Goal: Information Seeking & Learning: Learn about a topic

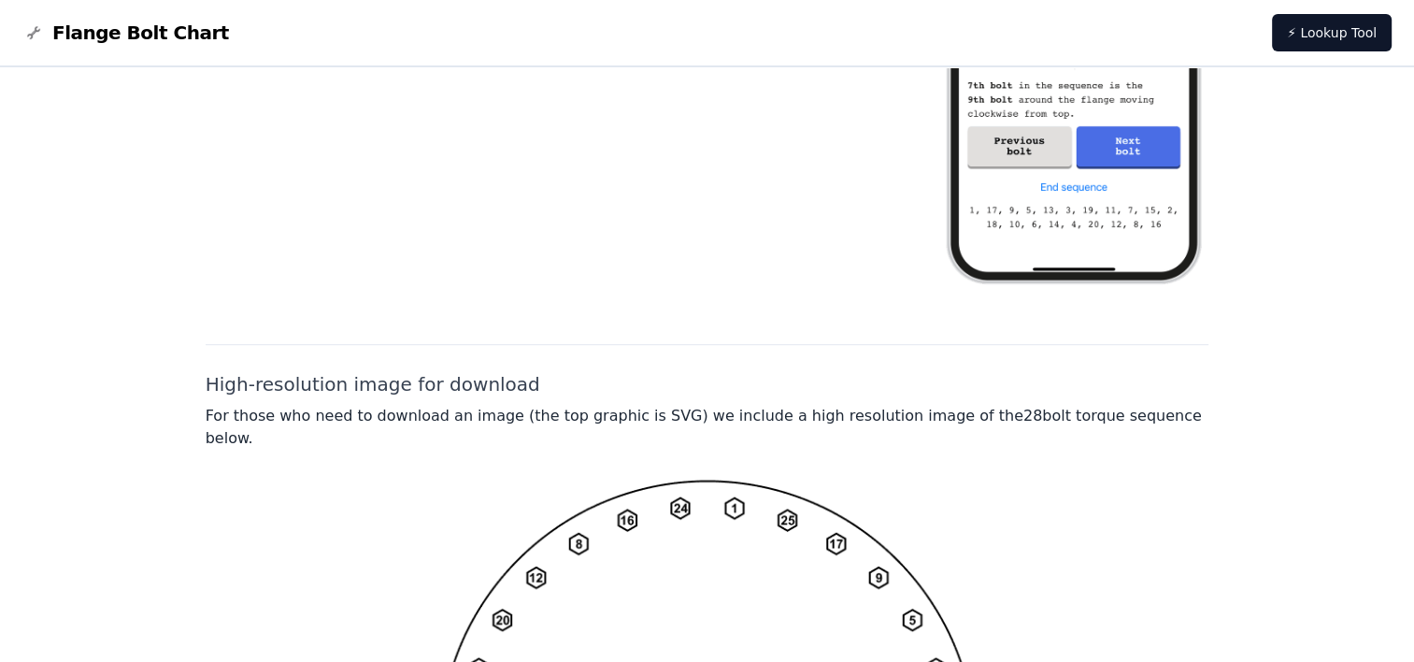
scroll to position [1552, 0]
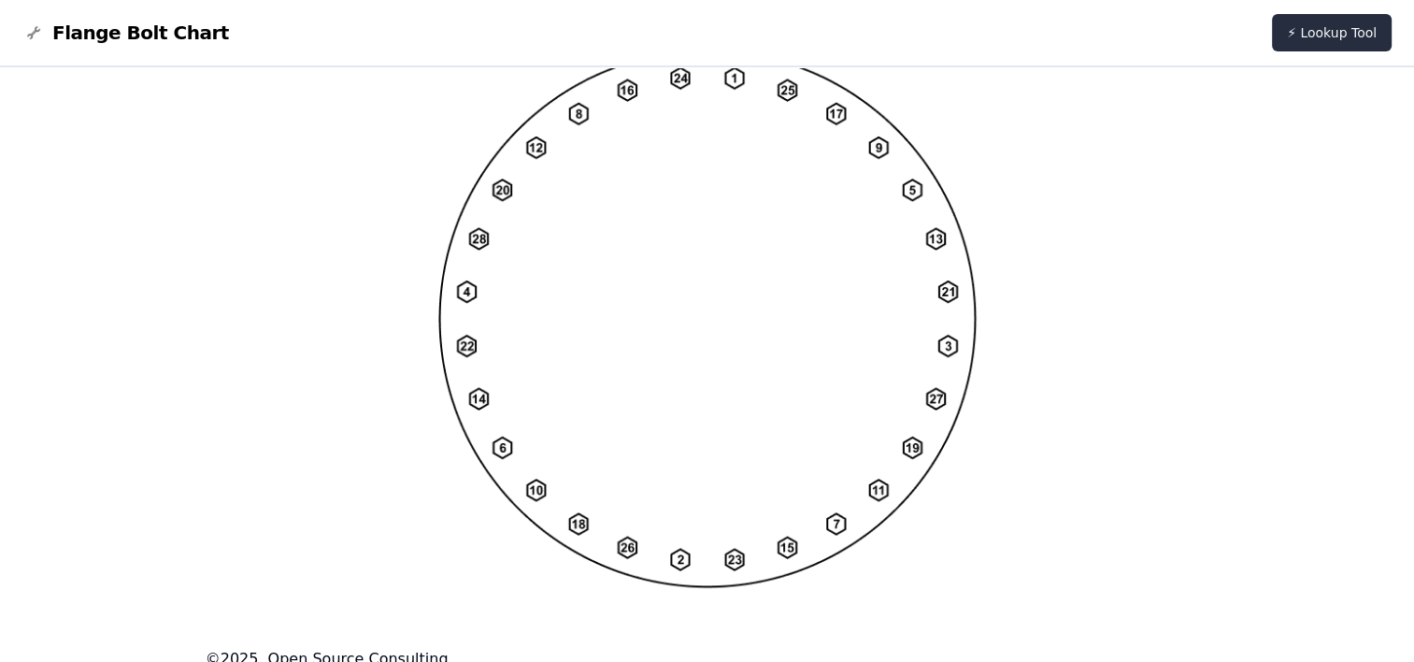
click at [1307, 38] on link "⚡ Lookup Tool" at bounding box center [1332, 32] width 120 height 37
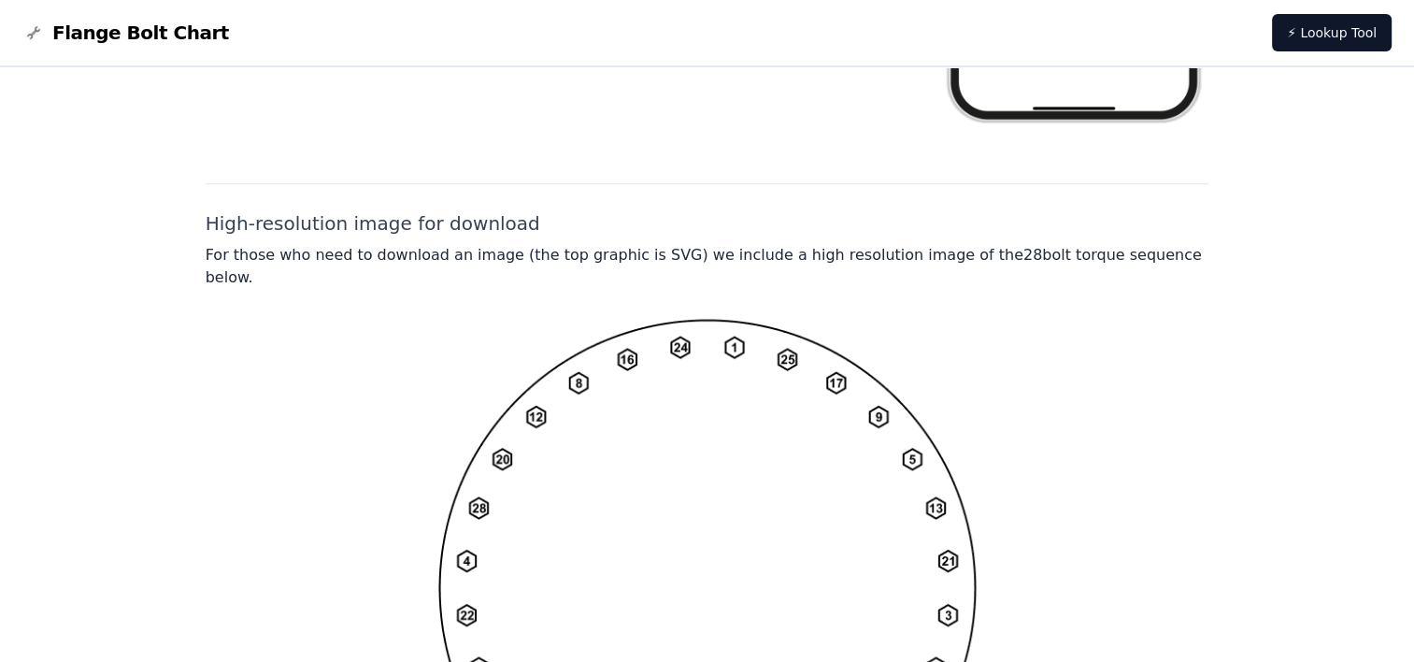
scroll to position [1271, 0]
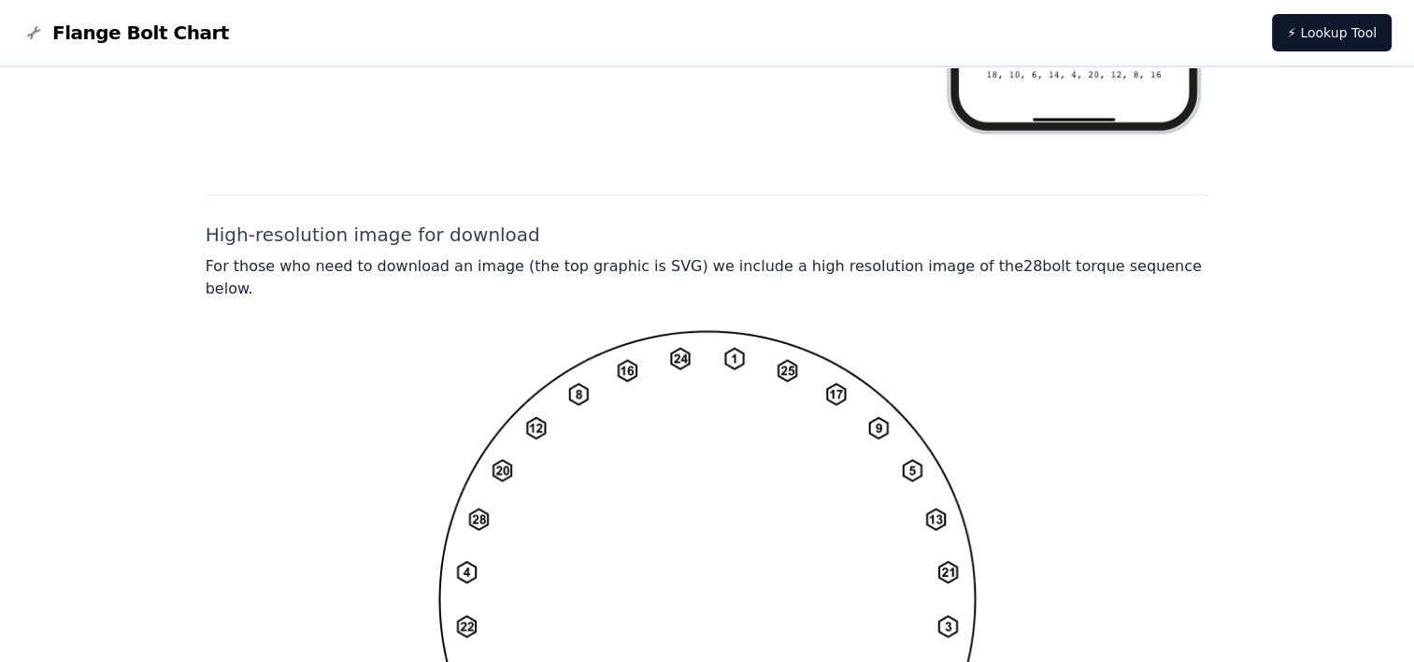
click at [580, 430] on img at bounding box center [707, 599] width 538 height 538
drag, startPoint x: 772, startPoint y: 335, endPoint x: 717, endPoint y: 392, distance: 79.3
click at [717, 392] on img at bounding box center [707, 599] width 538 height 538
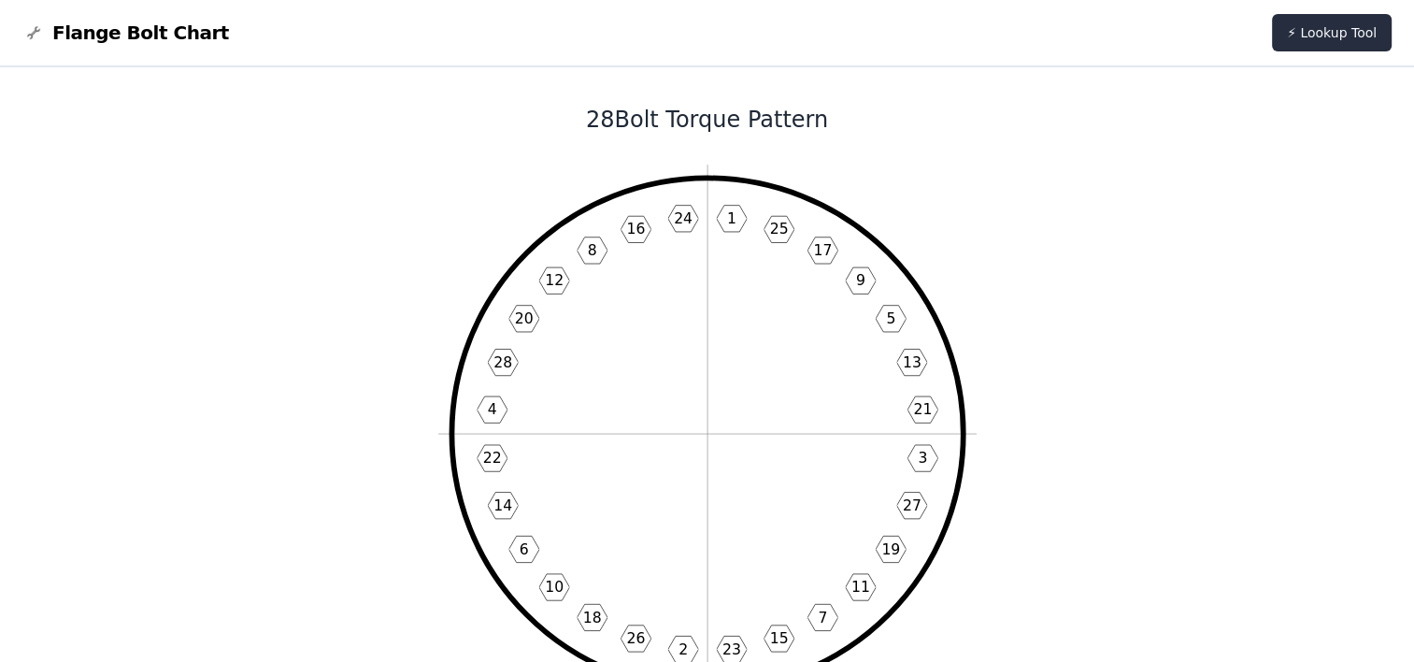
click at [1338, 30] on link "⚡ Lookup Tool" at bounding box center [1332, 32] width 120 height 37
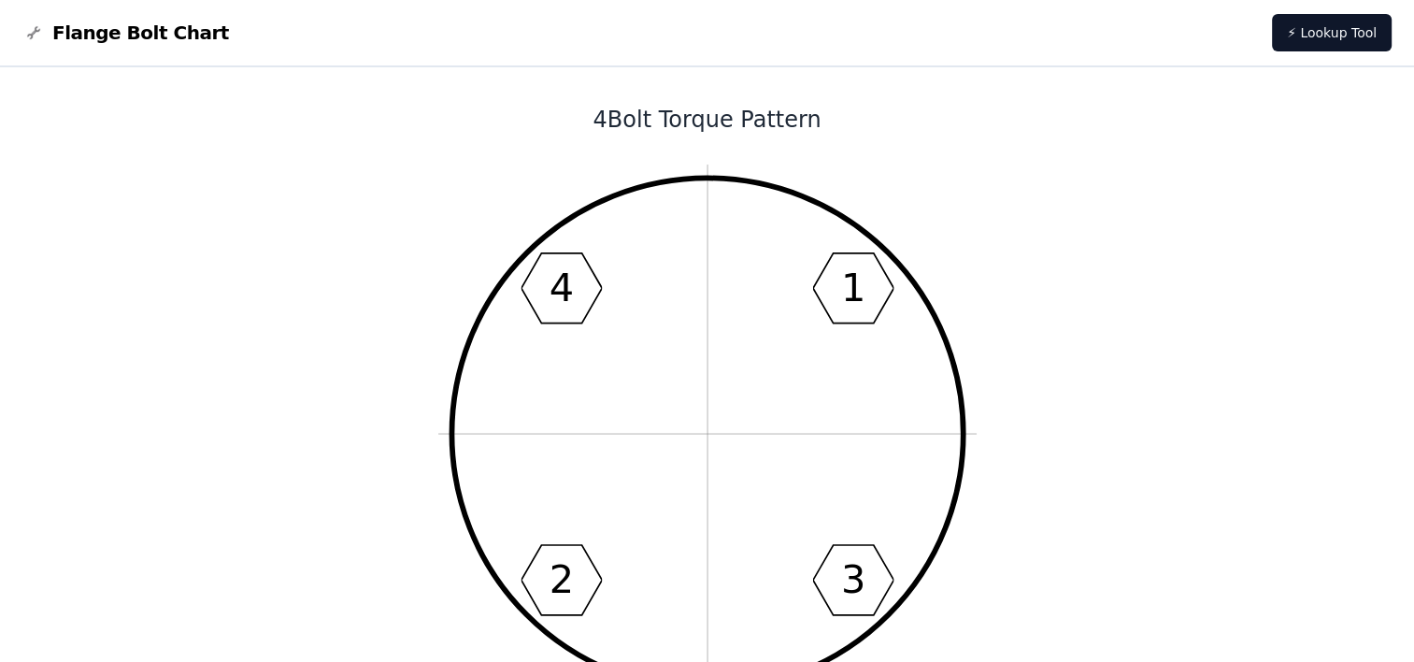
drag, startPoint x: 647, startPoint y: 252, endPoint x: 171, endPoint y: 252, distance: 475.8
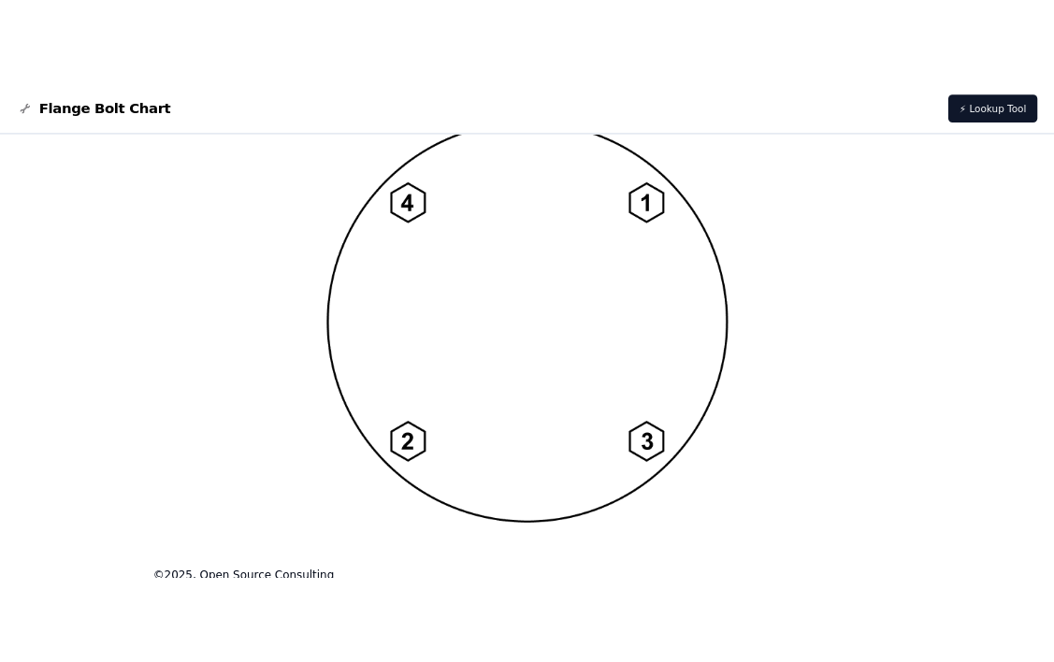
scroll to position [1366, 0]
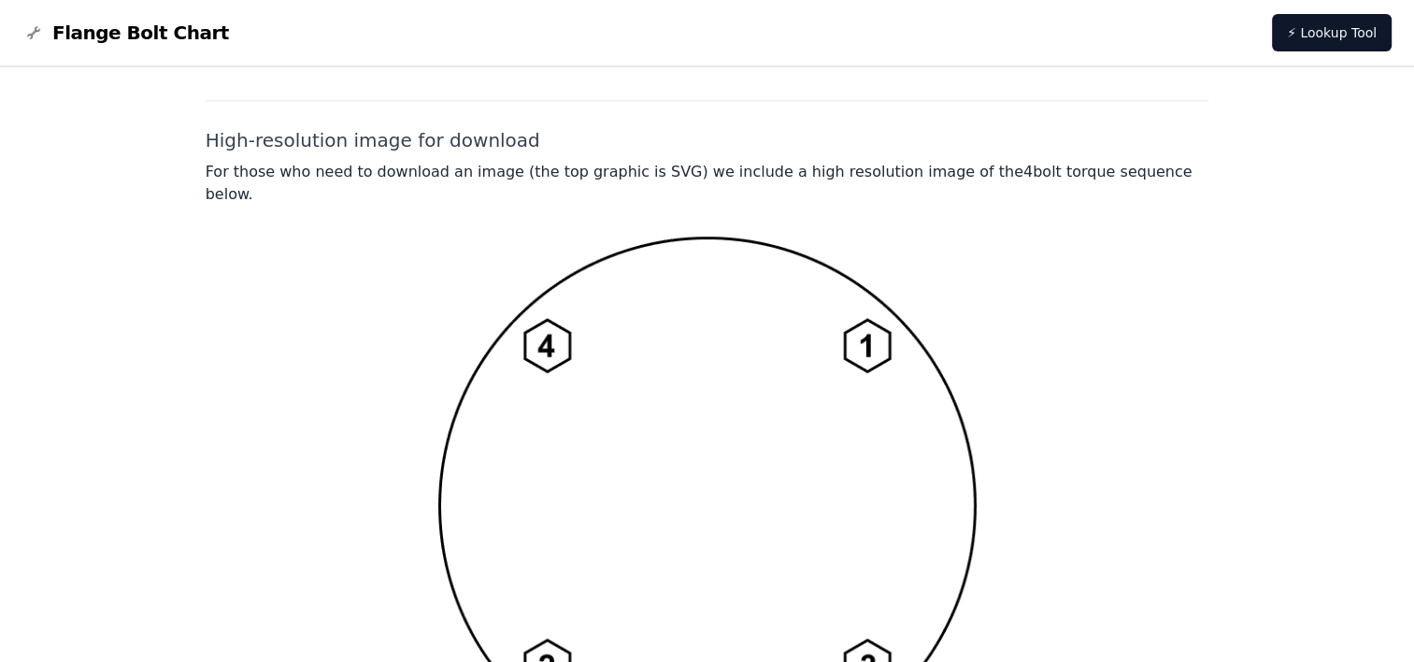
click at [882, 246] on img at bounding box center [707, 505] width 538 height 539
click at [830, 265] on img at bounding box center [707, 505] width 538 height 539
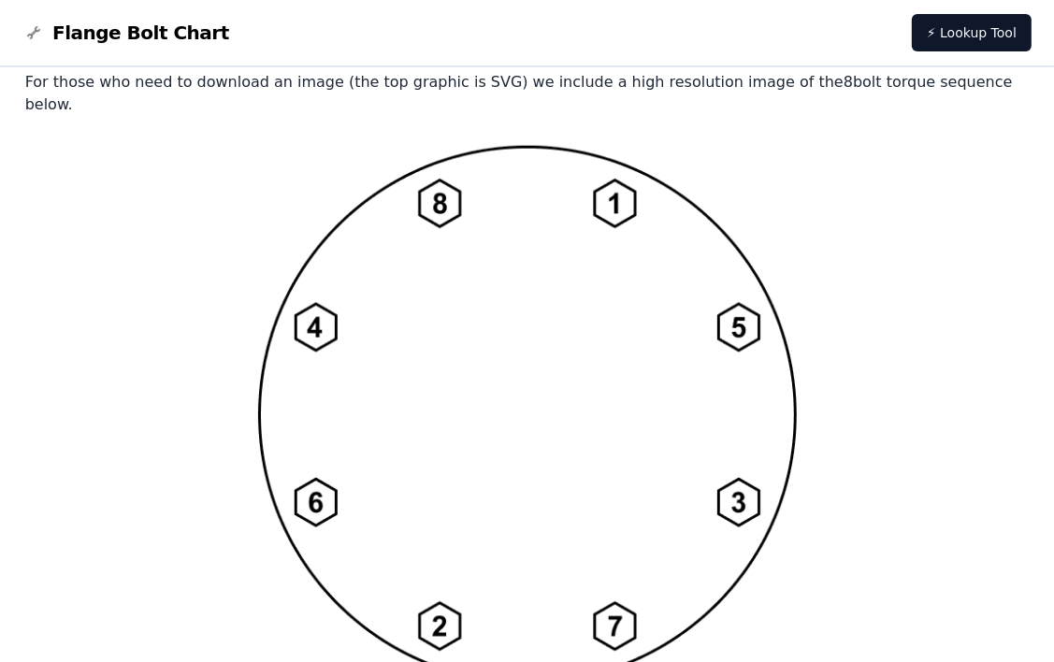
scroll to position [1552, 0]
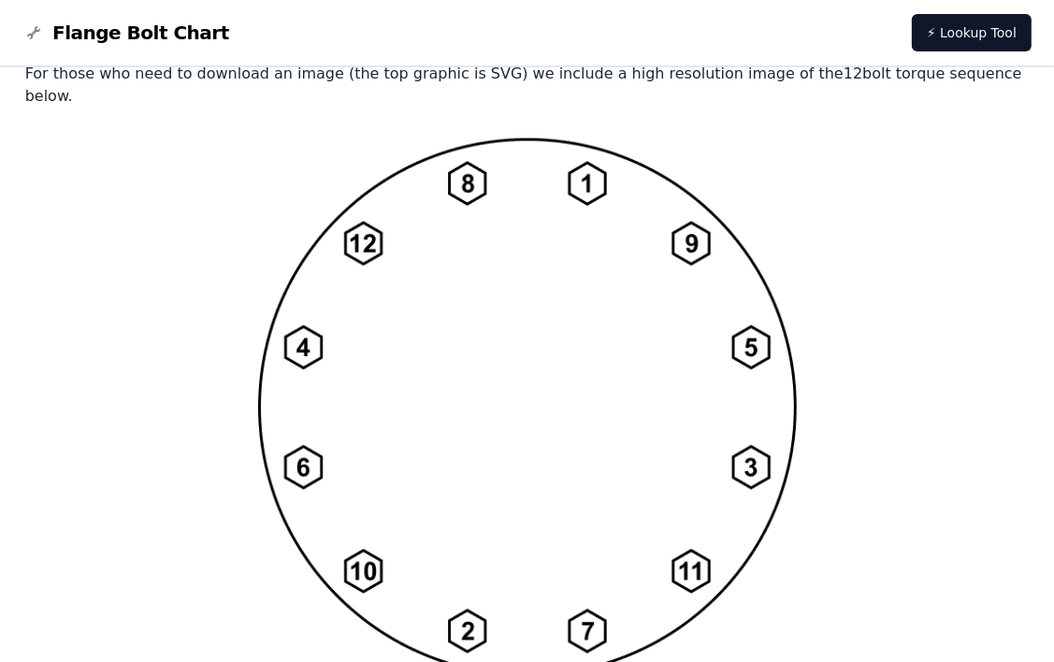
scroll to position [1553, 0]
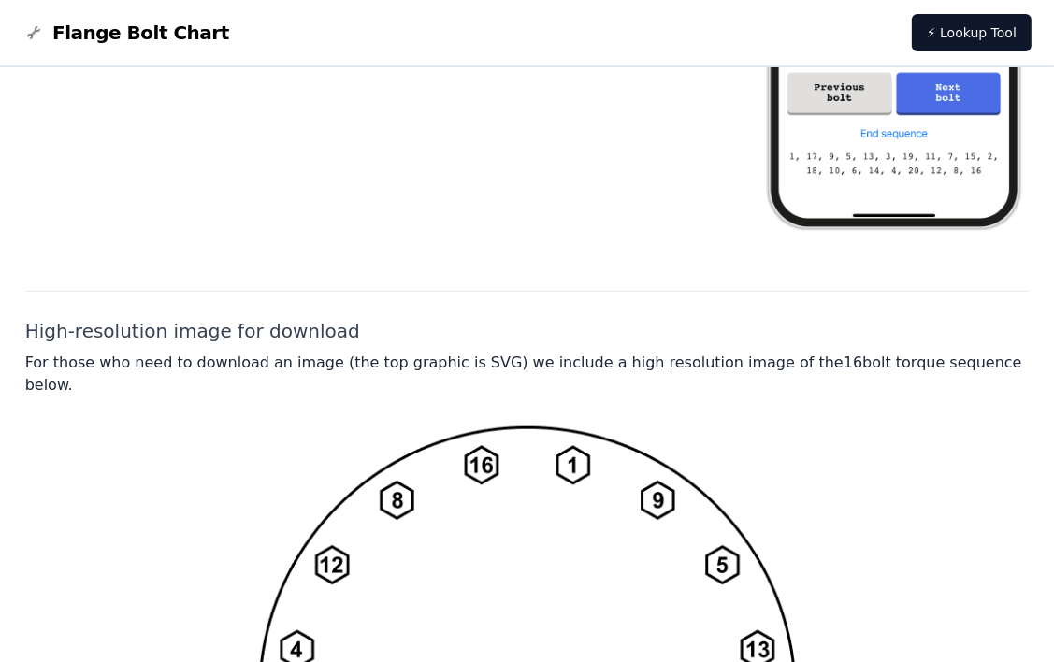
scroll to position [1458, 0]
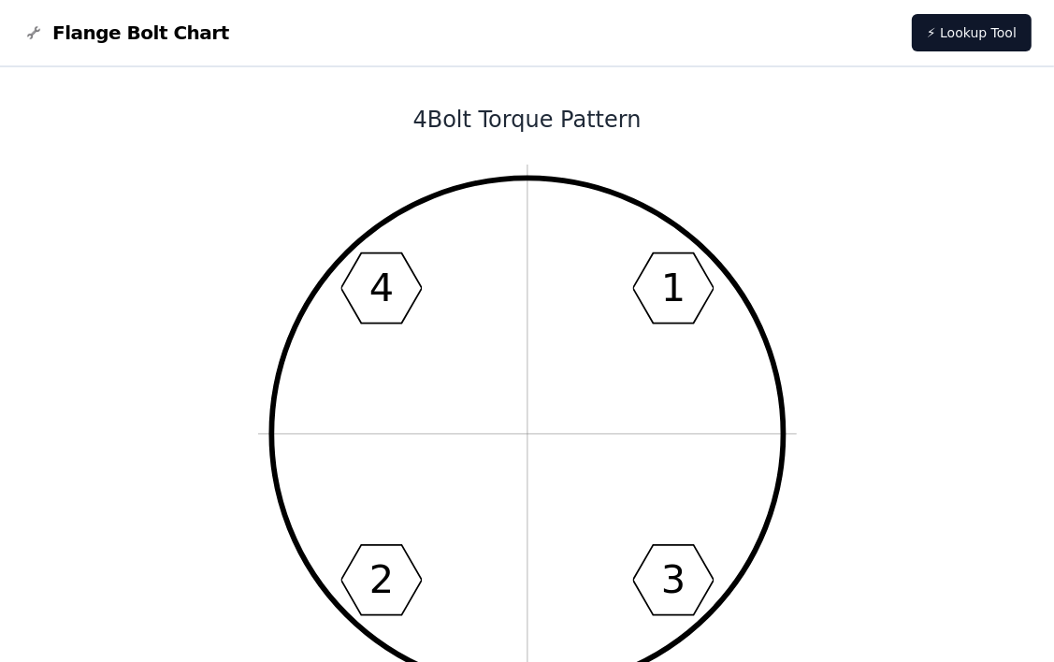
drag, startPoint x: 478, startPoint y: 340, endPoint x: 476, endPoint y: 322, distance: 18.8
click at [476, 322] on icon "1 3 2 4" at bounding box center [527, 434] width 538 height 538
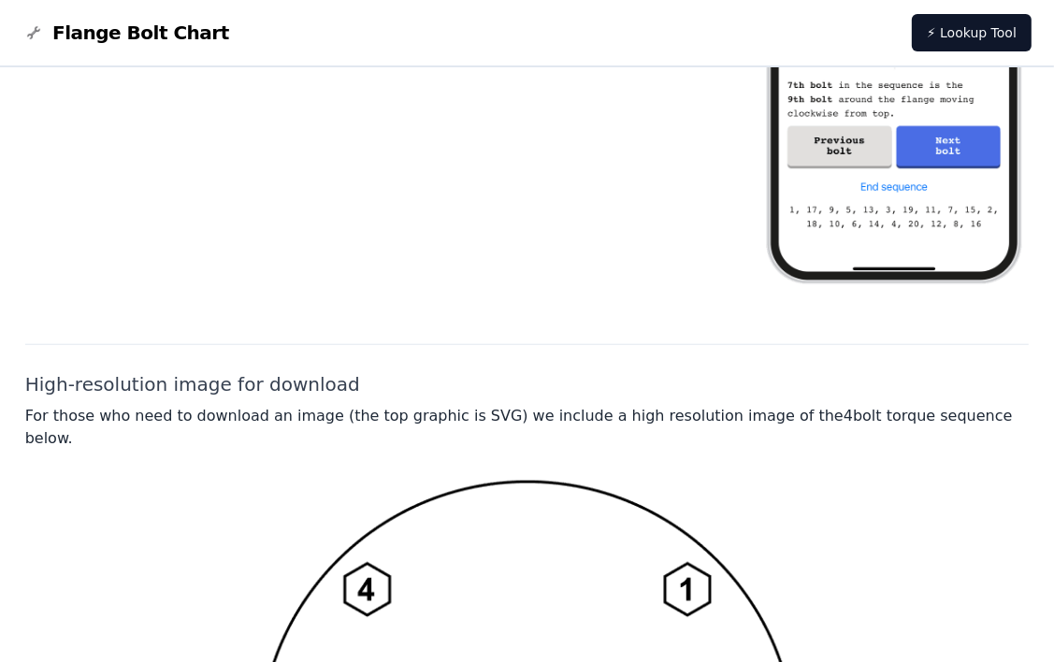
scroll to position [1553, 0]
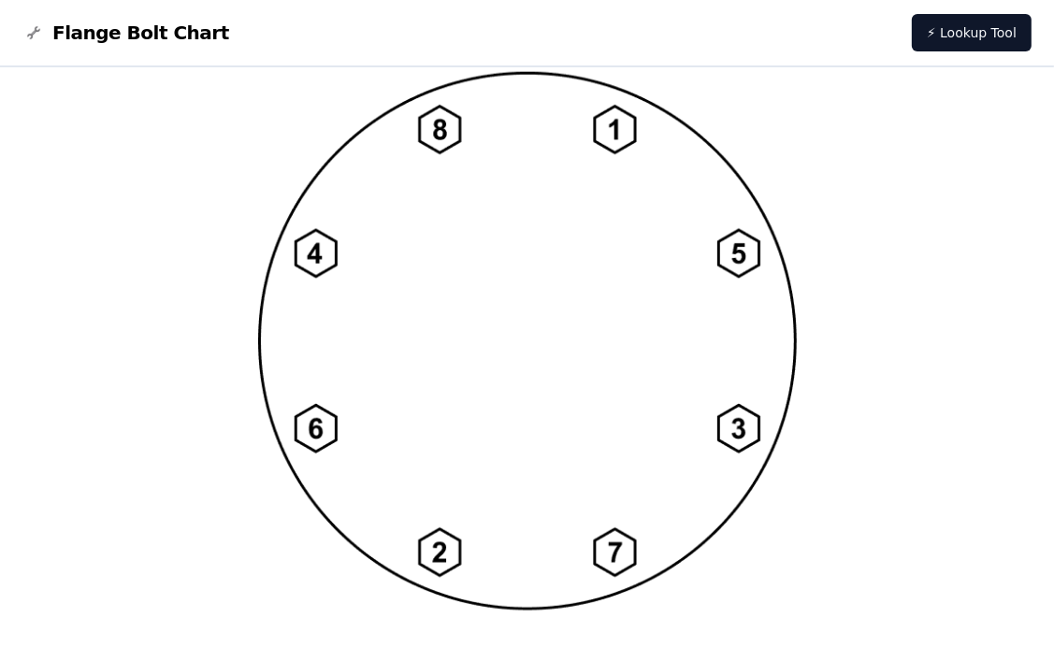
scroll to position [1552, 0]
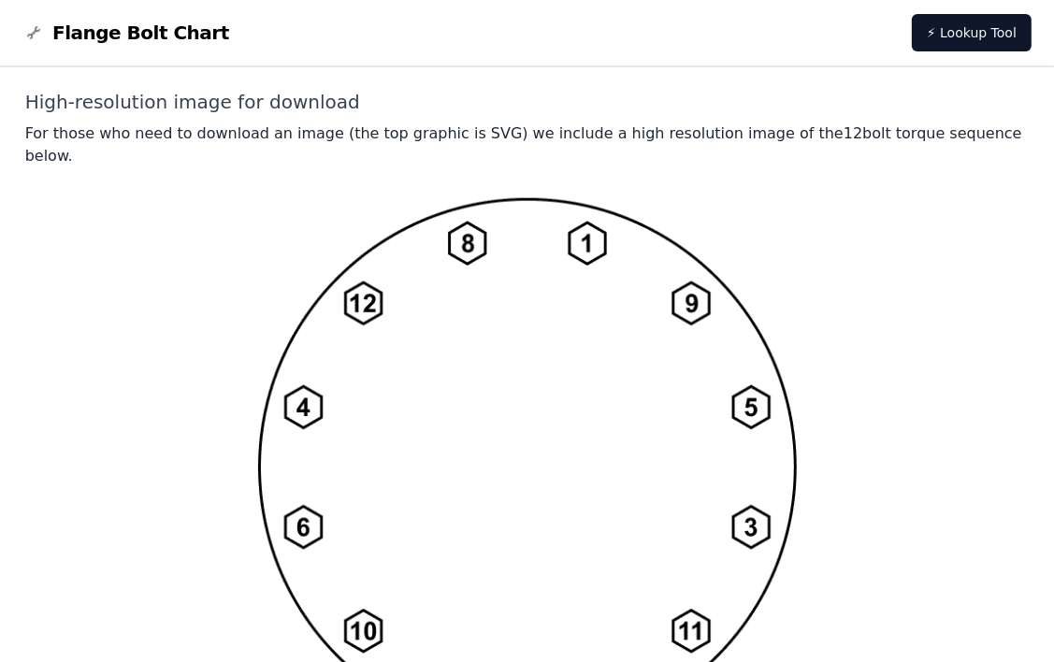
scroll to position [1553, 0]
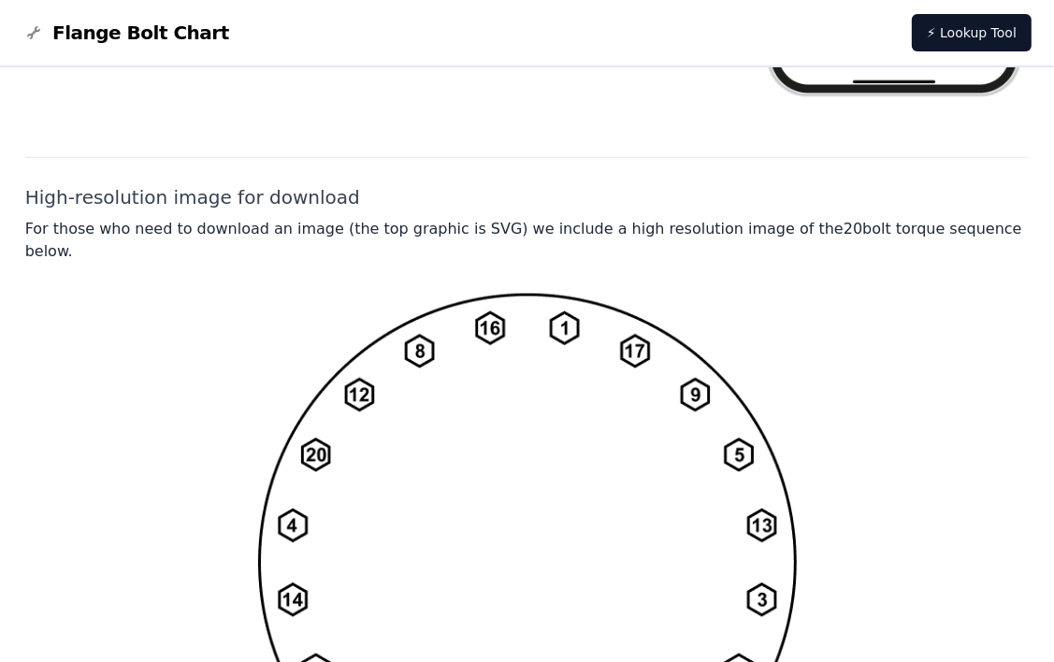
scroll to position [1553, 0]
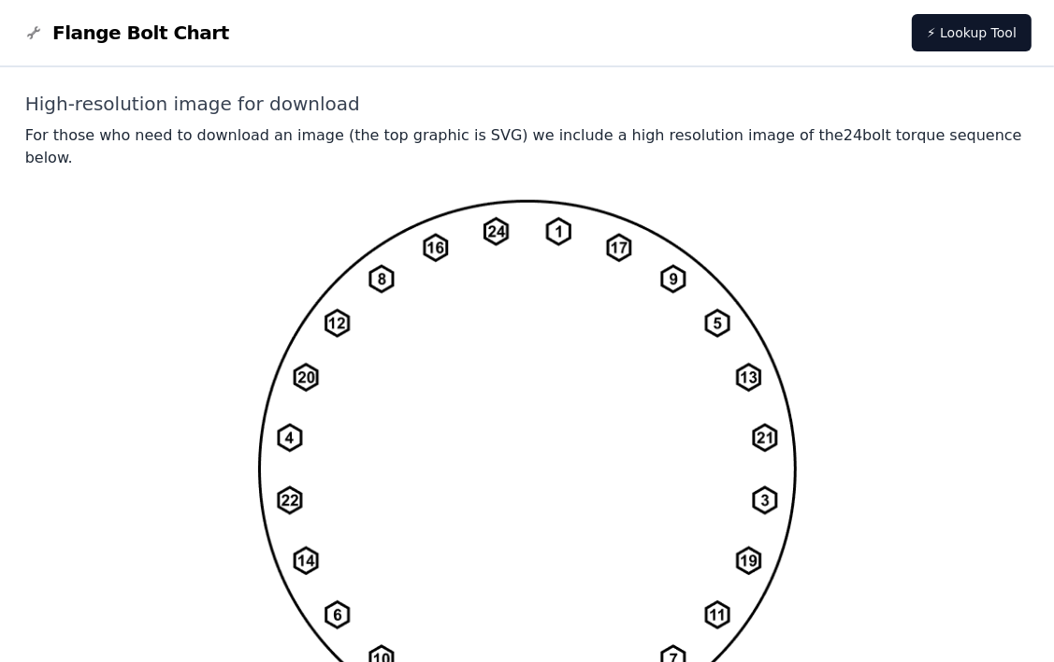
scroll to position [1553, 0]
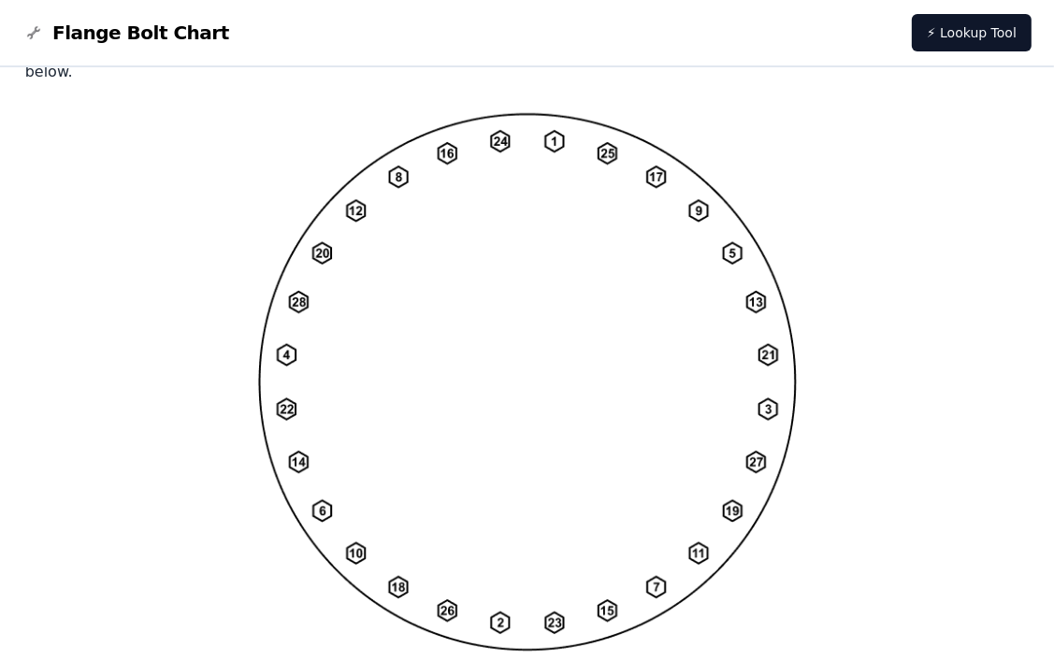
scroll to position [1552, 0]
